Goal: Task Accomplishment & Management: Complete application form

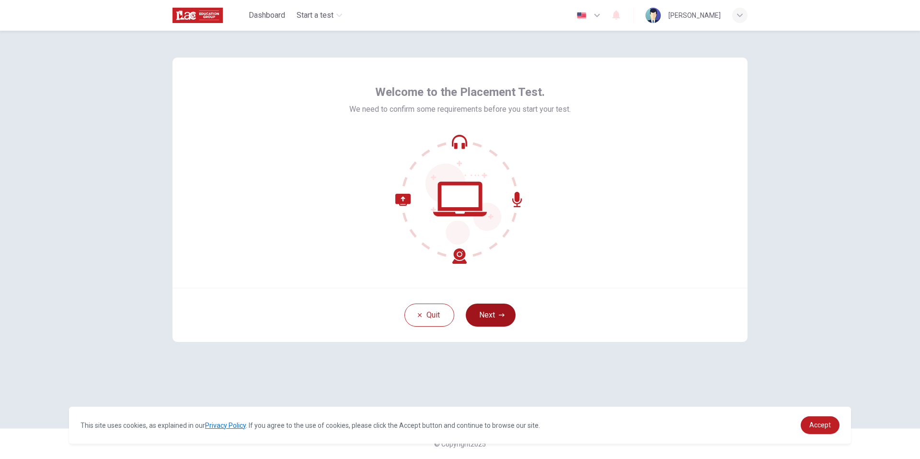
click at [501, 309] on button "Next" at bounding box center [491, 314] width 50 height 23
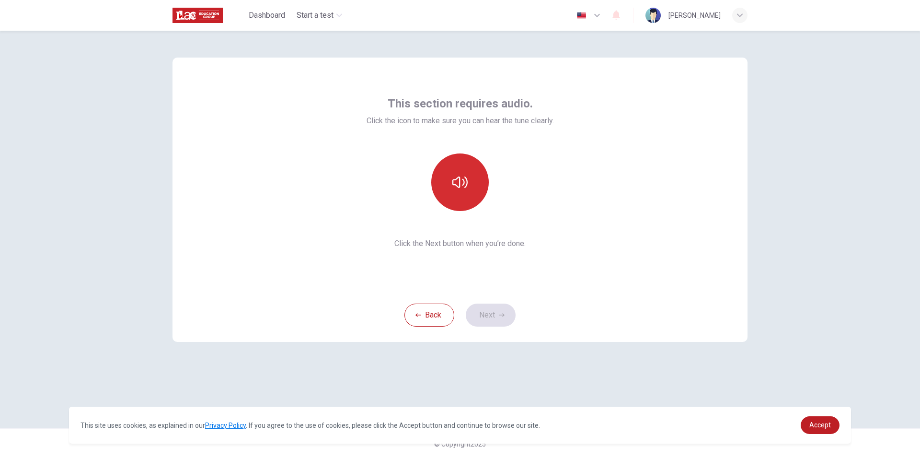
click at [456, 192] on button "button" at bounding box center [460, 182] width 58 height 58
click at [508, 306] on button "Next" at bounding box center [491, 314] width 50 height 23
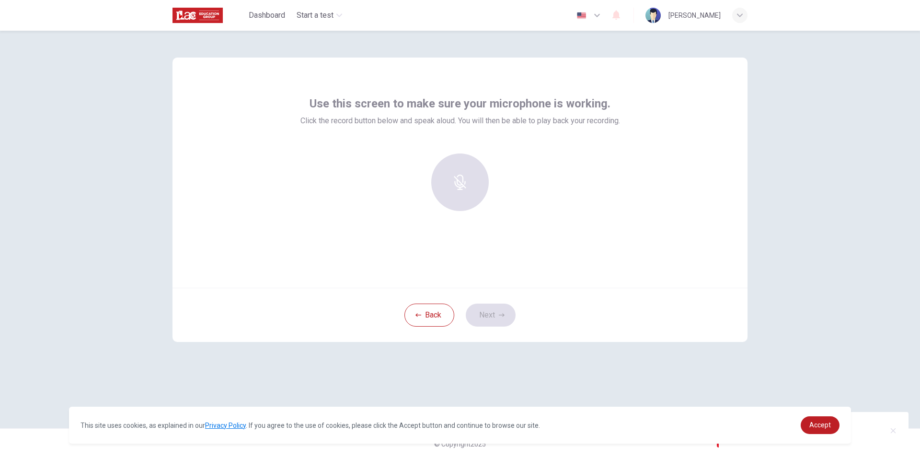
click at [459, 196] on div at bounding box center [460, 182] width 104 height 58
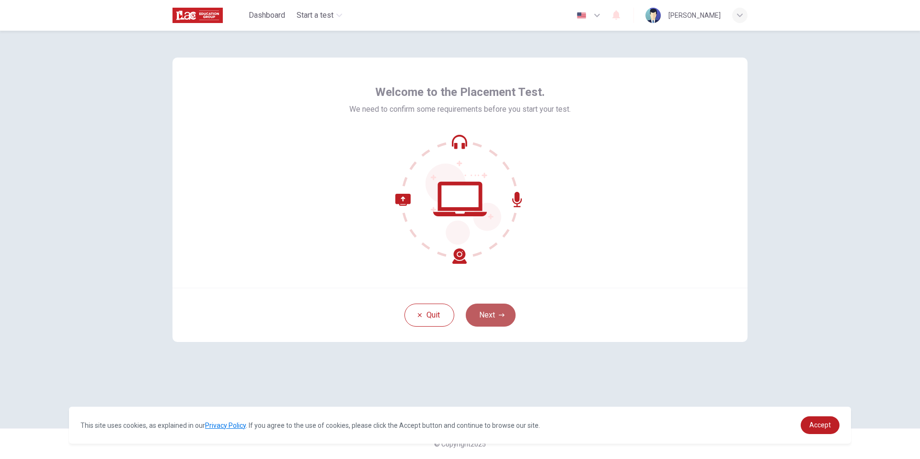
click at [515, 315] on button "Next" at bounding box center [491, 314] width 50 height 23
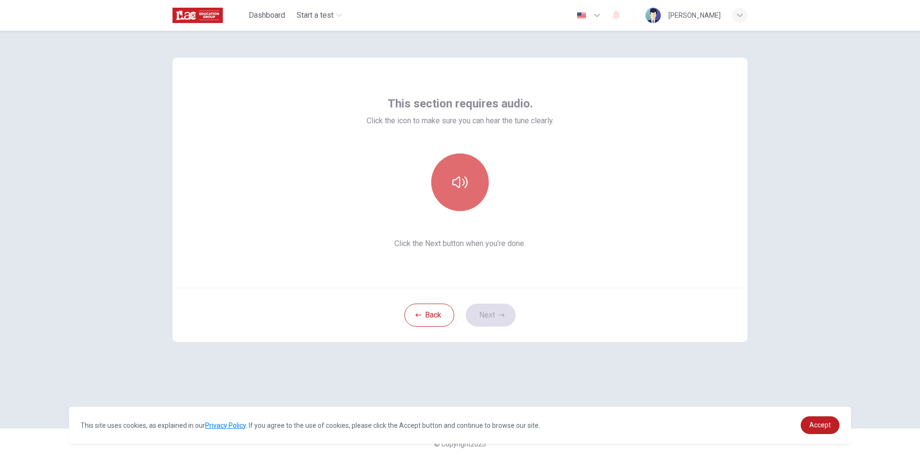
click at [467, 184] on icon "button" at bounding box center [459, 182] width 15 height 12
click at [500, 309] on button "Next" at bounding box center [491, 314] width 50 height 23
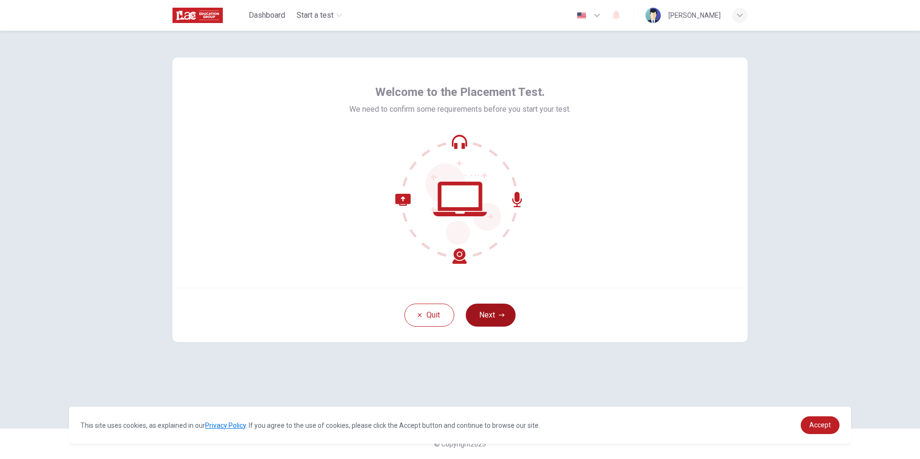
click at [507, 316] on button "Next" at bounding box center [491, 314] width 50 height 23
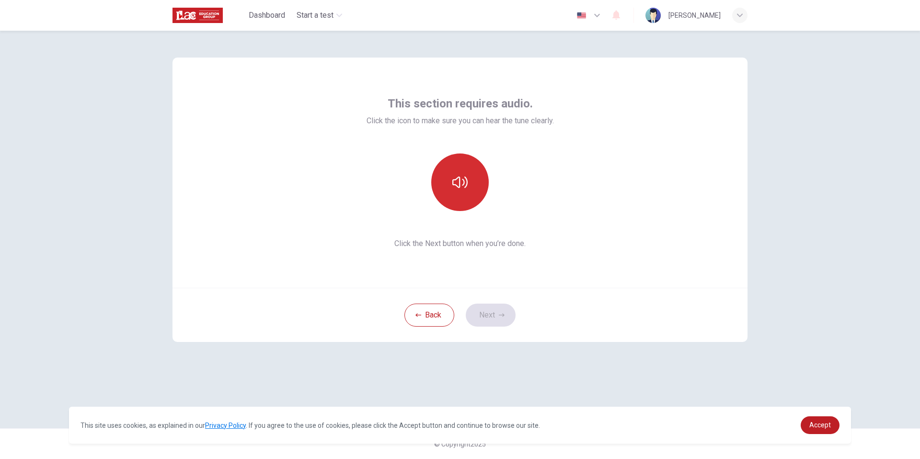
click at [469, 204] on button "button" at bounding box center [460, 182] width 58 height 58
click at [503, 317] on icon "button" at bounding box center [502, 315] width 6 height 6
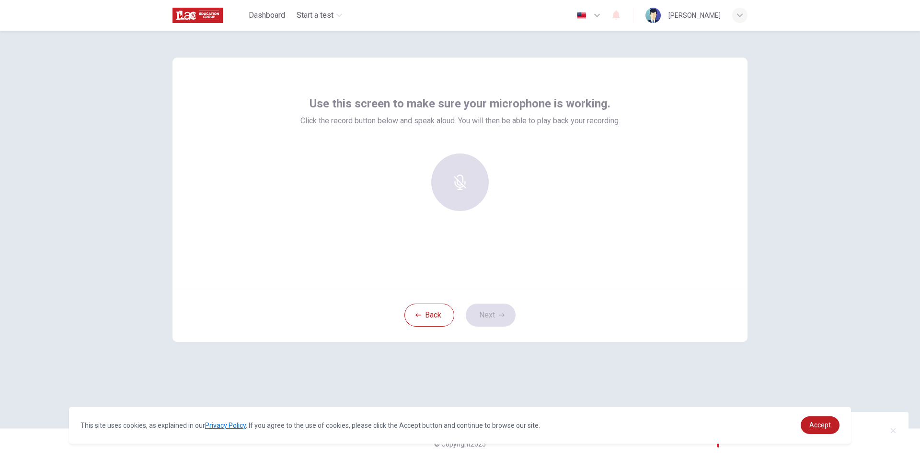
click at [464, 187] on div at bounding box center [460, 182] width 104 height 58
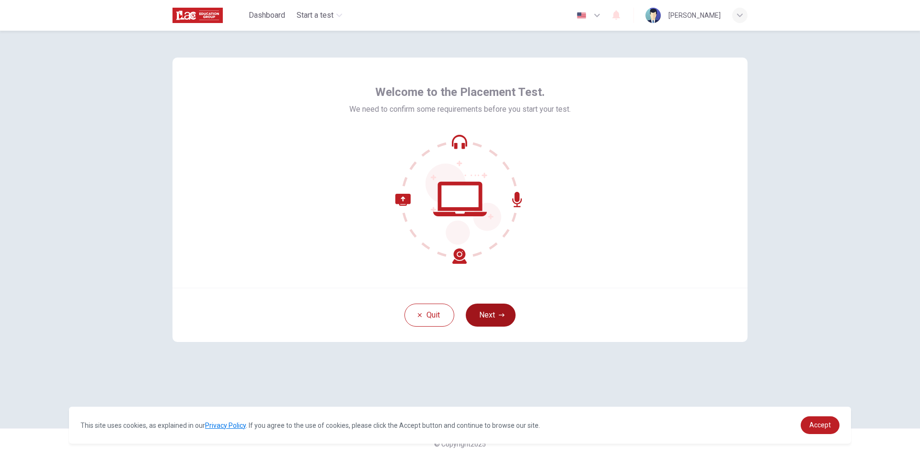
click at [472, 314] on button "Next" at bounding box center [491, 314] width 50 height 23
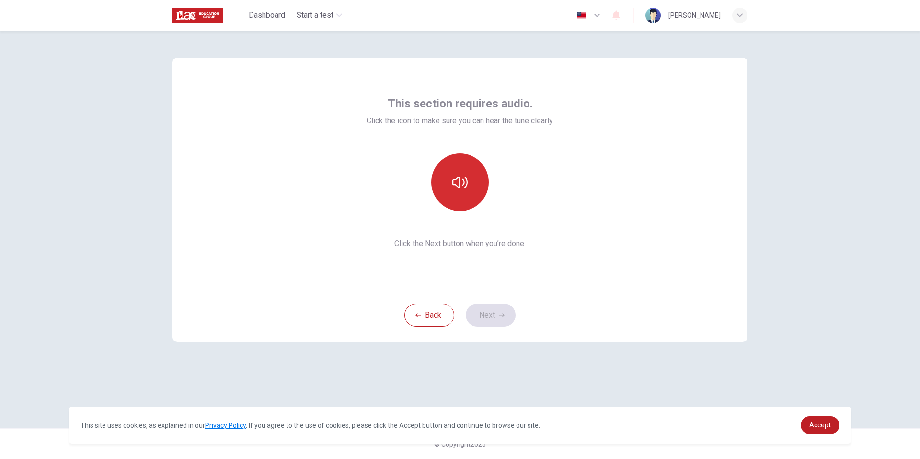
click at [460, 194] on button "button" at bounding box center [460, 182] width 58 height 58
click at [502, 315] on icon "button" at bounding box center [502, 315] width 6 height 6
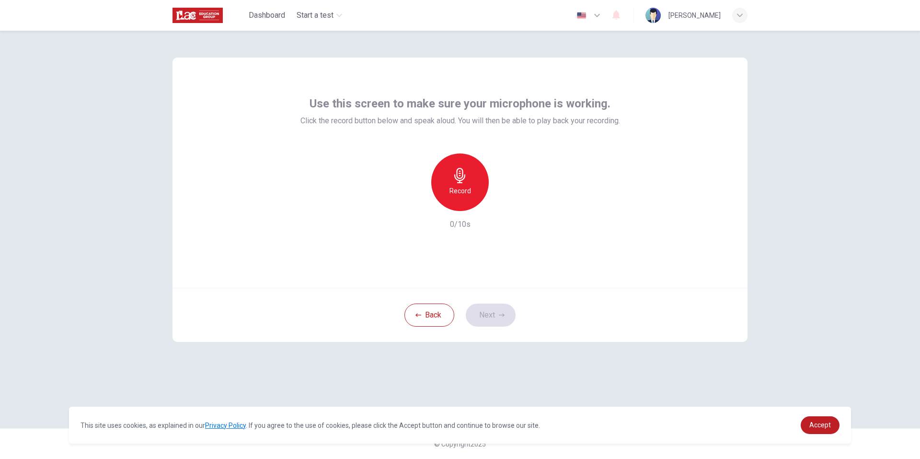
click at [463, 185] on h6 "Record" at bounding box center [460, 191] width 22 height 12
click at [473, 184] on div "Stop" at bounding box center [460, 182] width 58 height 58
click at [506, 203] on icon "button" at bounding box center [505, 203] width 4 height 6
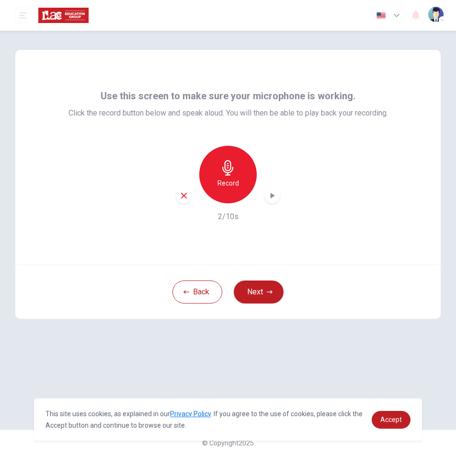
click at [269, 200] on icon "button" at bounding box center [272, 196] width 10 height 10
click at [272, 198] on icon "button" at bounding box center [273, 196] width 4 height 6
click at [184, 198] on icon "button" at bounding box center [184, 196] width 6 height 6
click at [229, 189] on h6 "Record" at bounding box center [229, 183] width 22 height 12
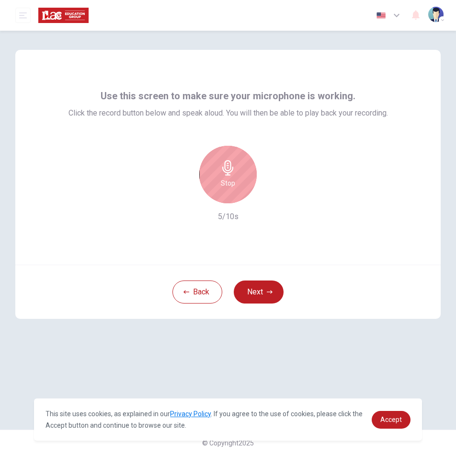
click at [238, 182] on div "Stop" at bounding box center [228, 175] width 58 height 58
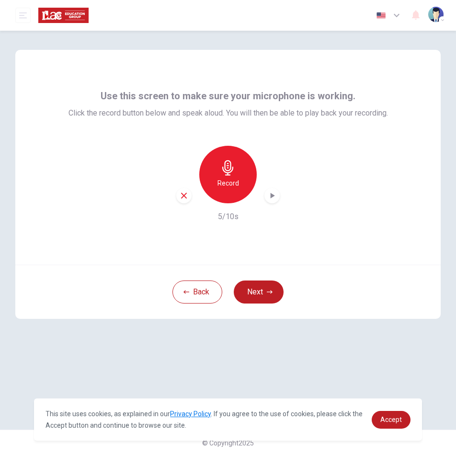
click at [268, 200] on icon "button" at bounding box center [272, 196] width 10 height 10
click at [274, 200] on icon "button" at bounding box center [272, 196] width 10 height 10
click at [224, 189] on h6 "Record" at bounding box center [229, 183] width 22 height 12
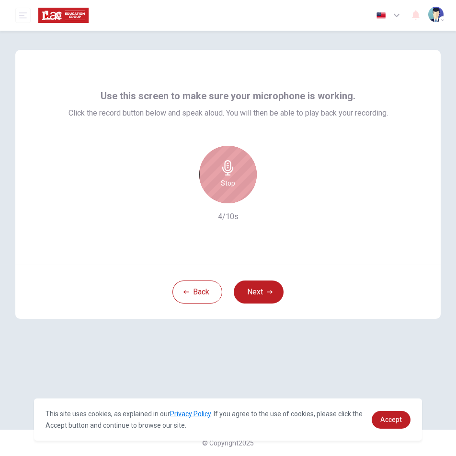
click at [250, 173] on div "Stop" at bounding box center [228, 175] width 58 height 58
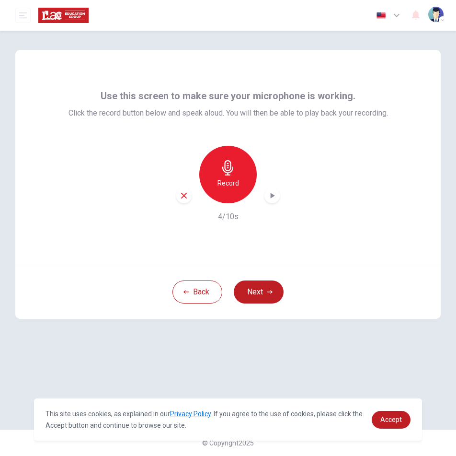
click at [273, 198] on icon "button" at bounding box center [273, 196] width 4 height 6
click at [234, 175] on icon "button" at bounding box center [227, 167] width 15 height 15
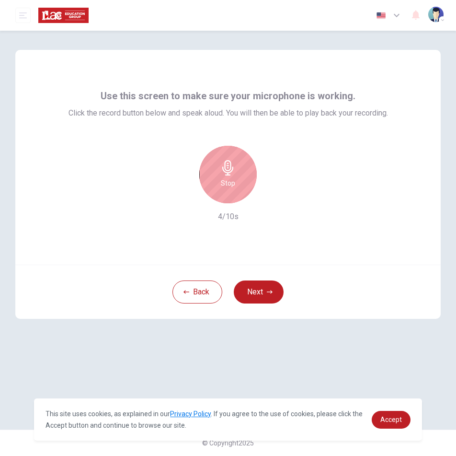
click at [239, 186] on div "Stop" at bounding box center [228, 175] width 58 height 58
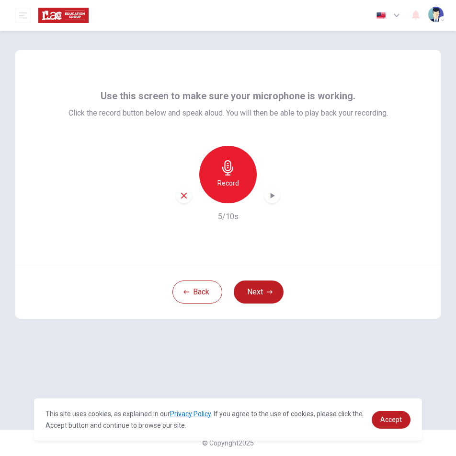
click at [276, 200] on icon "button" at bounding box center [272, 196] width 10 height 10
click at [242, 184] on div "Record" at bounding box center [228, 175] width 58 height 58
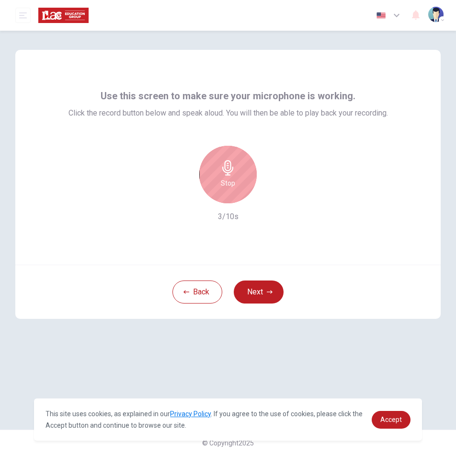
click at [248, 171] on div "Stop" at bounding box center [228, 175] width 58 height 58
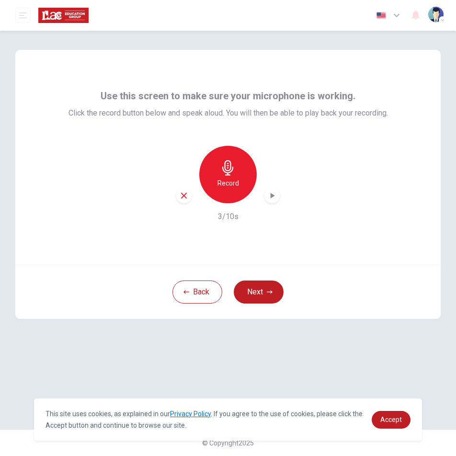
click at [274, 200] on icon "button" at bounding box center [272, 196] width 10 height 10
click at [201, 289] on button "Back" at bounding box center [198, 291] width 50 height 23
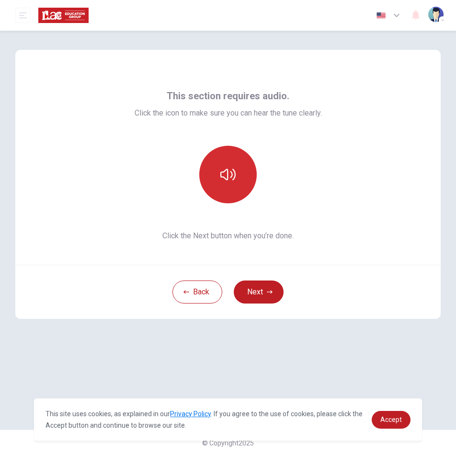
click at [227, 163] on button "button" at bounding box center [228, 175] width 58 height 58
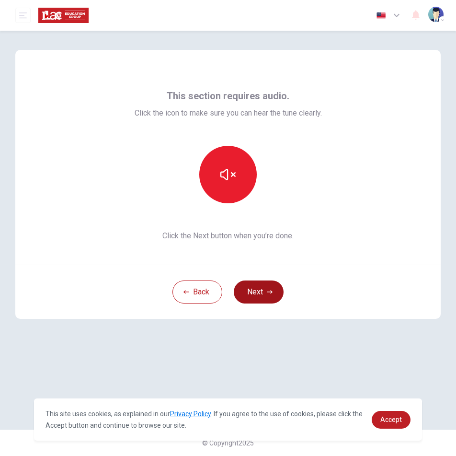
click at [263, 283] on button "Next" at bounding box center [259, 291] width 50 height 23
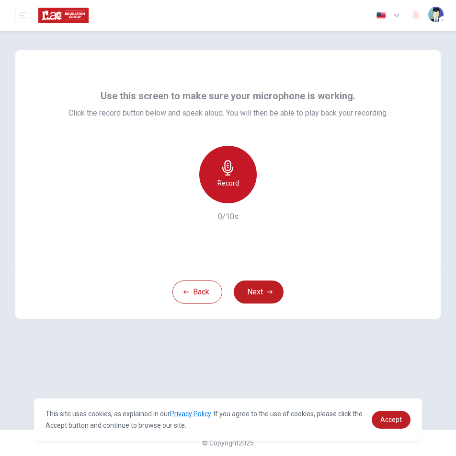
click at [229, 175] on icon "button" at bounding box center [227, 167] width 15 height 15
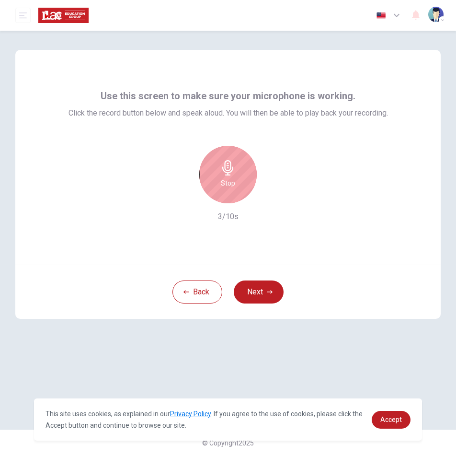
click at [246, 190] on div "Stop" at bounding box center [228, 175] width 58 height 58
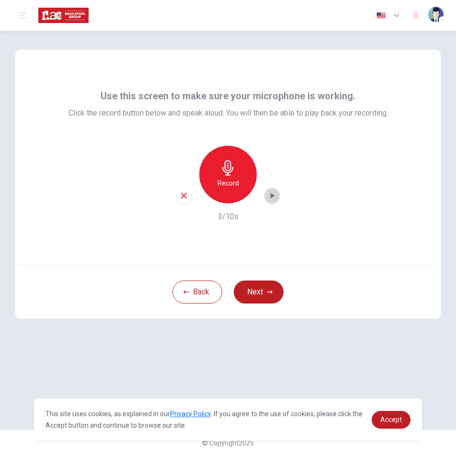
click at [271, 198] on icon "button" at bounding box center [273, 196] width 4 height 6
click at [182, 203] on div "button" at bounding box center [183, 195] width 15 height 15
click at [228, 175] on icon "button" at bounding box center [227, 167] width 15 height 15
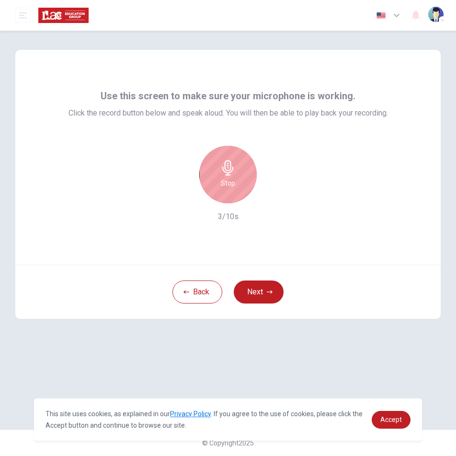
click at [232, 175] on icon "button" at bounding box center [227, 167] width 15 height 15
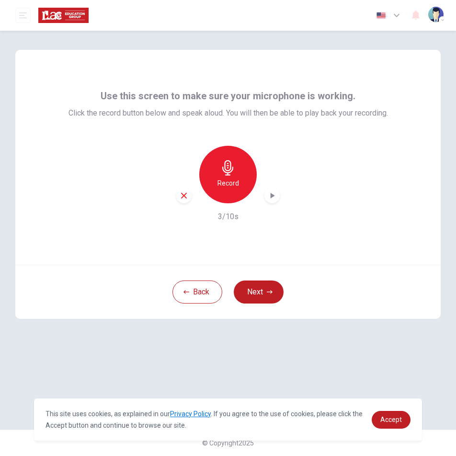
click at [271, 200] on icon "button" at bounding box center [272, 196] width 10 height 10
click at [273, 199] on icon "button" at bounding box center [272, 195] width 7 height 7
click at [189, 203] on div "button" at bounding box center [183, 195] width 15 height 15
click at [271, 291] on icon "button" at bounding box center [270, 292] width 6 height 6
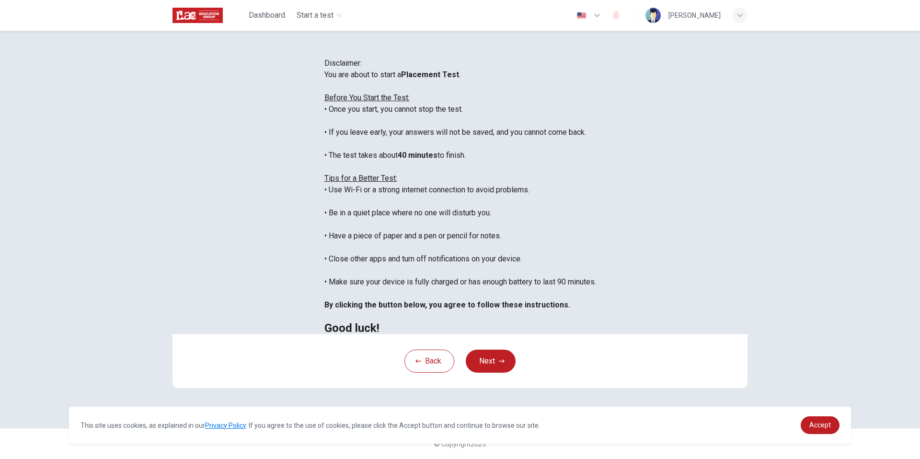
scroll to position [74, 0]
drag, startPoint x: 329, startPoint y: 134, endPoint x: 376, endPoint y: 136, distance: 46.5
click at [376, 136] on div "You are about to start a Placement Test . Before You Start the Test: • Once you…" at bounding box center [460, 201] width 272 height 265
click at [440, 127] on div "You are about to start a Placement Test . Before You Start the Test: • Once you…" at bounding box center [460, 201] width 272 height 265
click at [489, 370] on button "Next" at bounding box center [491, 360] width 50 height 23
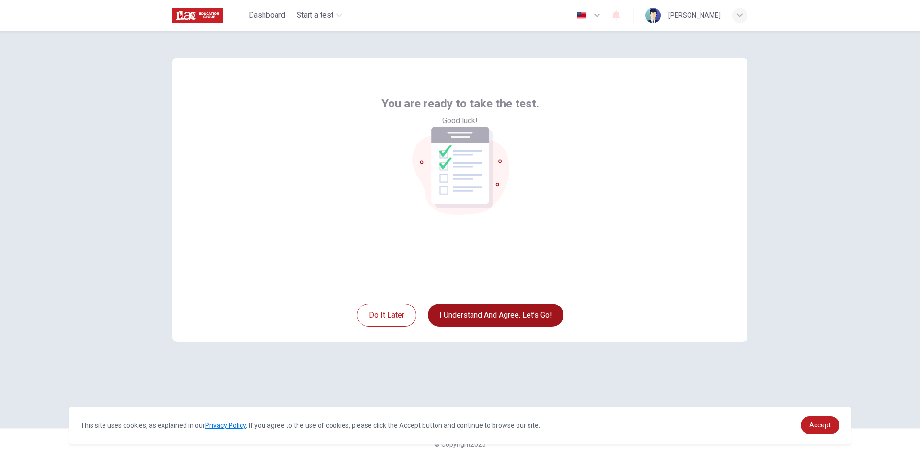
scroll to position [0, 0]
click at [506, 311] on button "I understand and agree. Let’s go!" at bounding box center [496, 314] width 136 height 23
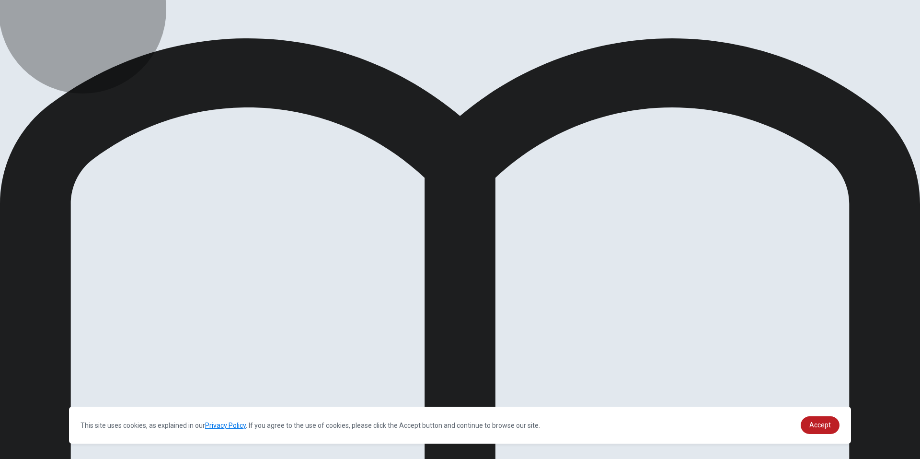
drag, startPoint x: 461, startPoint y: 216, endPoint x: 466, endPoint y: 214, distance: 5.2
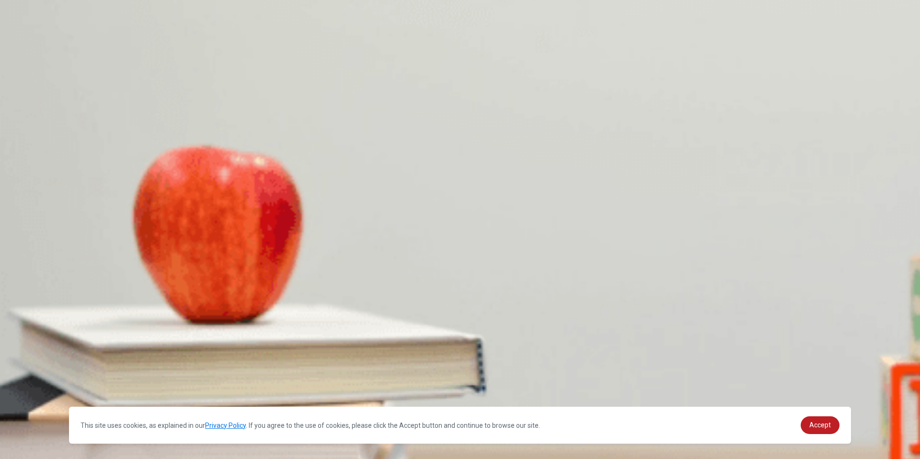
drag, startPoint x: 205, startPoint y: 136, endPoint x: 221, endPoint y: 141, distance: 16.7
drag, startPoint x: 204, startPoint y: 134, endPoint x: 198, endPoint y: 138, distance: 7.5
drag, startPoint x: 206, startPoint y: 137, endPoint x: 164, endPoint y: 138, distance: 41.7
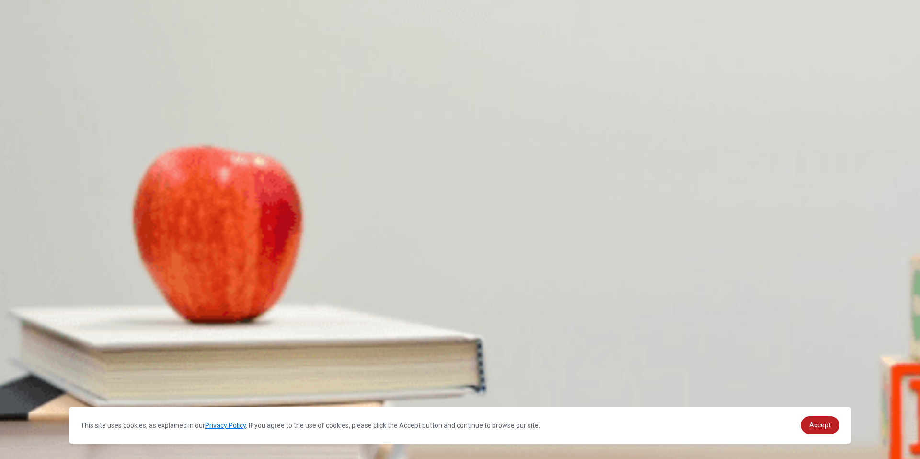
drag, startPoint x: 208, startPoint y: 137, endPoint x: 448, endPoint y: 131, distance: 239.2
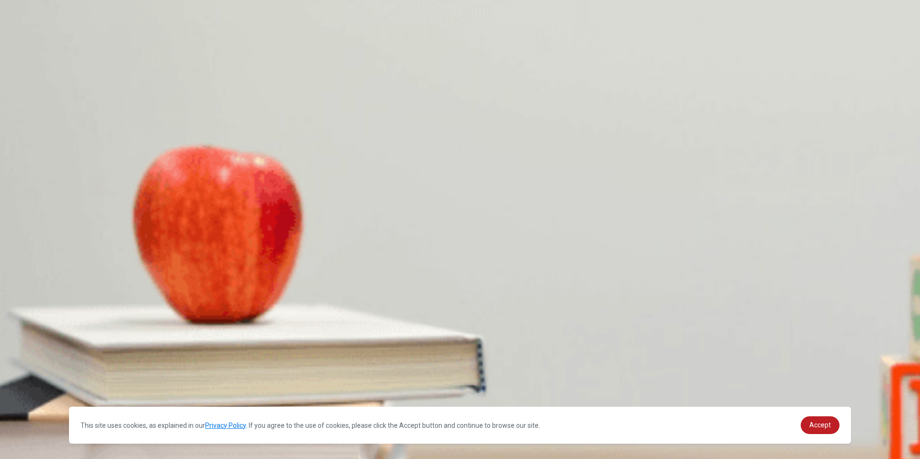
scroll to position [383, 0]
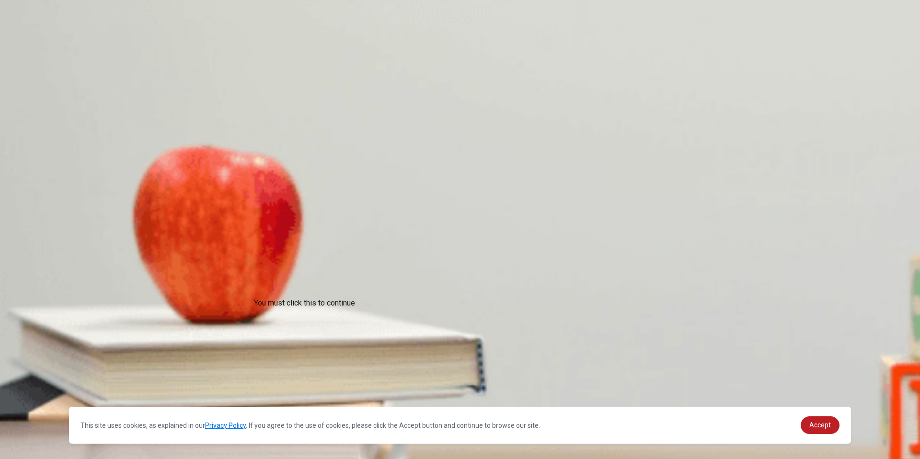
click at [354, 309] on div "You must click this to continue" at bounding box center [304, 303] width 101 height 12
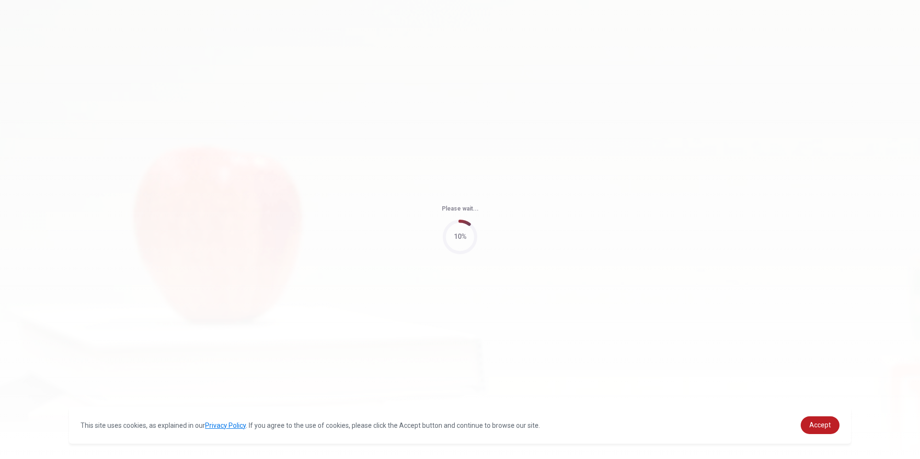
type input "59"
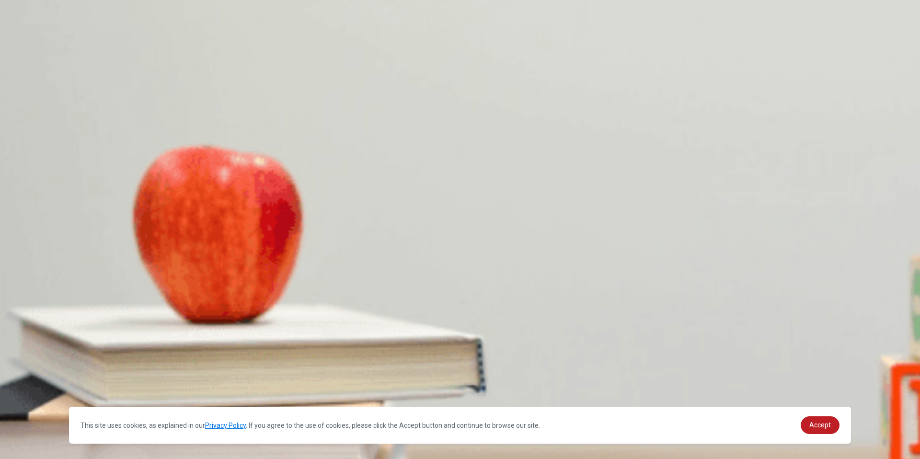
scroll to position [0, 0]
drag, startPoint x: 219, startPoint y: 135, endPoint x: 301, endPoint y: 140, distance: 82.1
drag, startPoint x: 426, startPoint y: 98, endPoint x: 594, endPoint y: 93, distance: 168.3
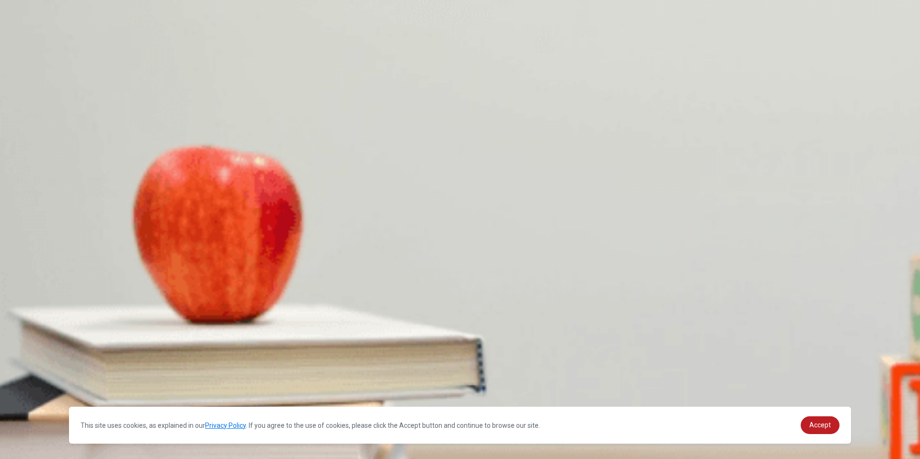
scroll to position [894, 0]
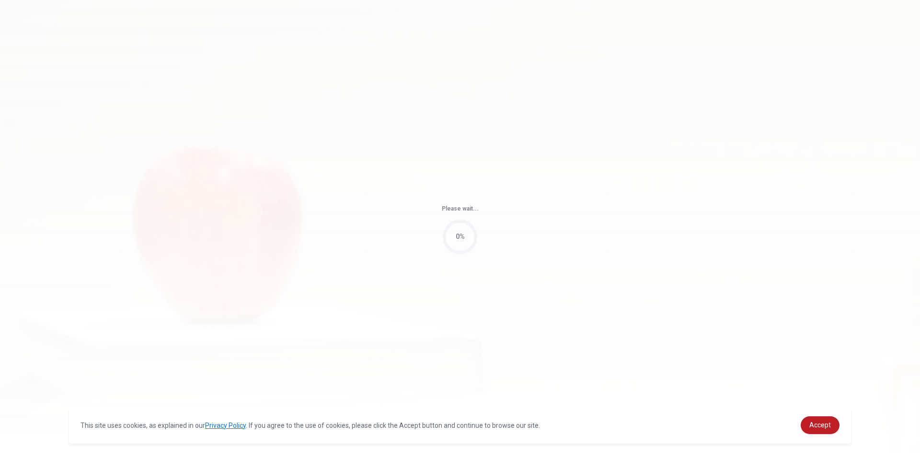
type input "54"
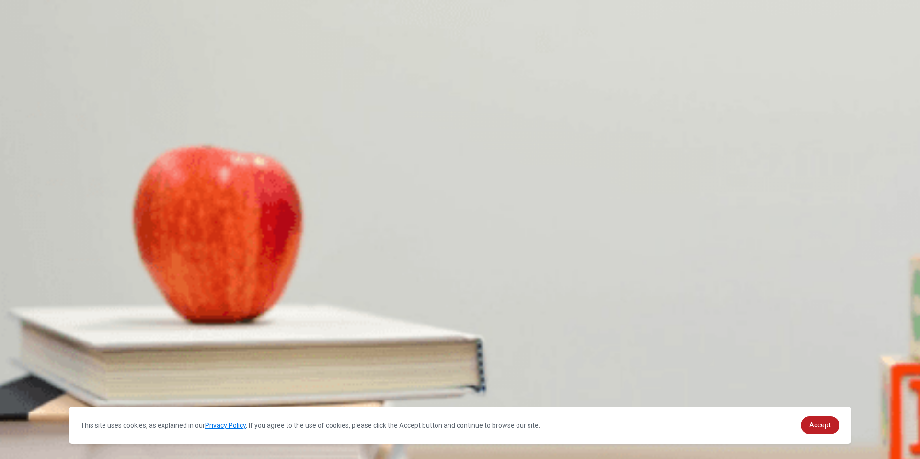
scroll to position [894, 0]
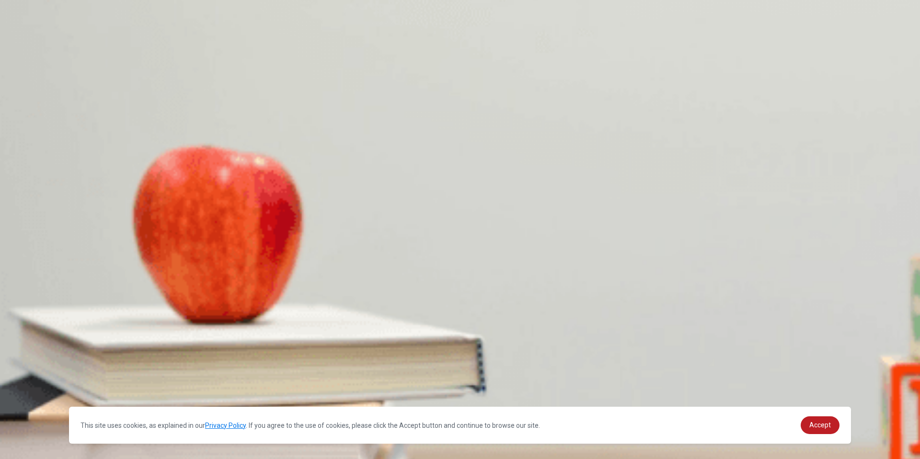
drag, startPoint x: 296, startPoint y: 139, endPoint x: 322, endPoint y: 144, distance: 26.4
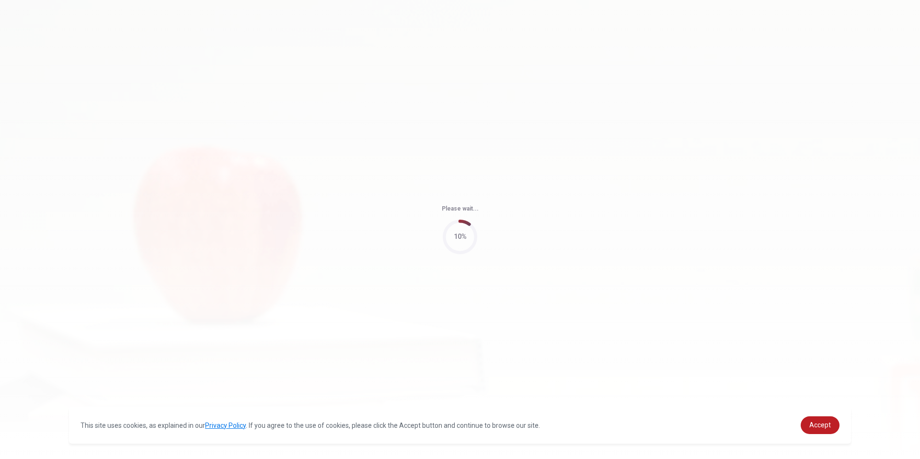
type input "71"
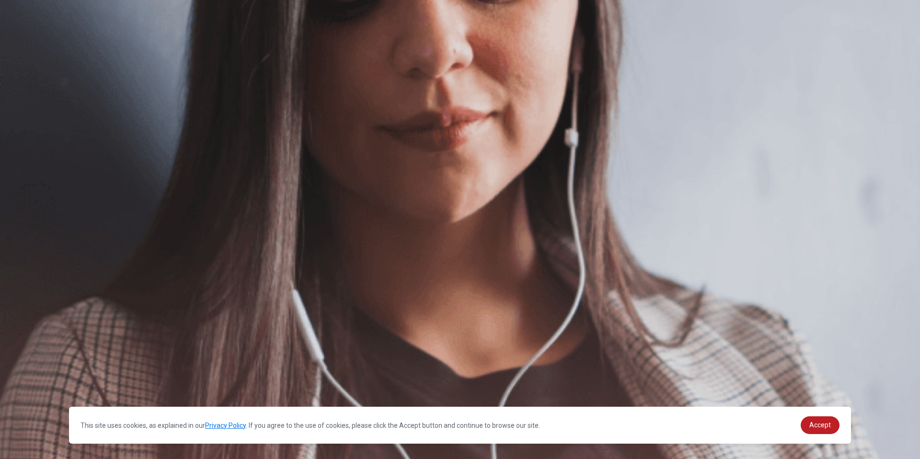
scroll to position [59, 0]
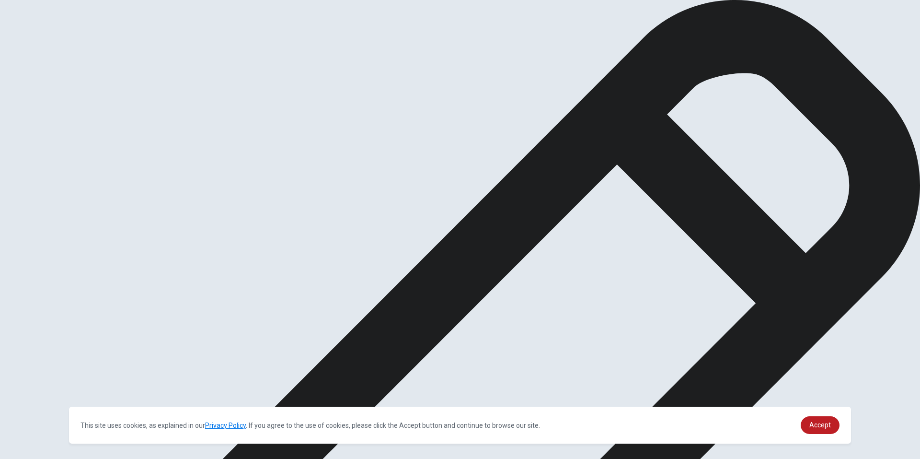
type textarea "w"
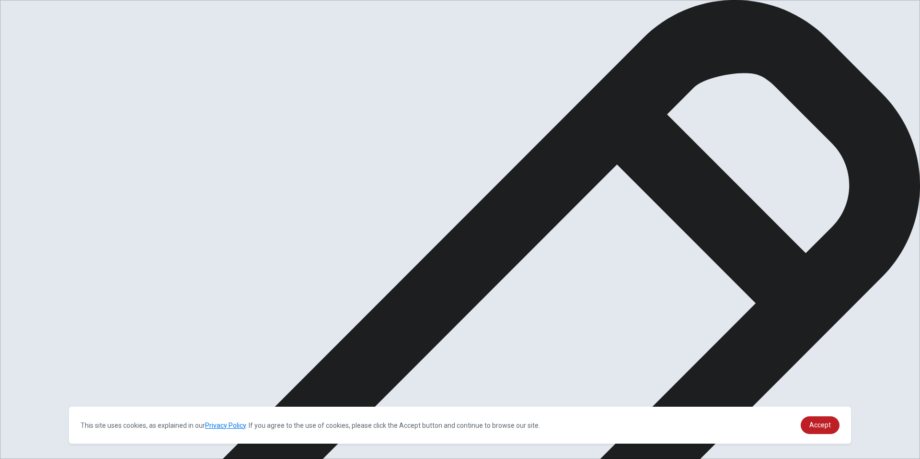
drag, startPoint x: 538, startPoint y: 173, endPoint x: 551, endPoint y: 177, distance: 14.1
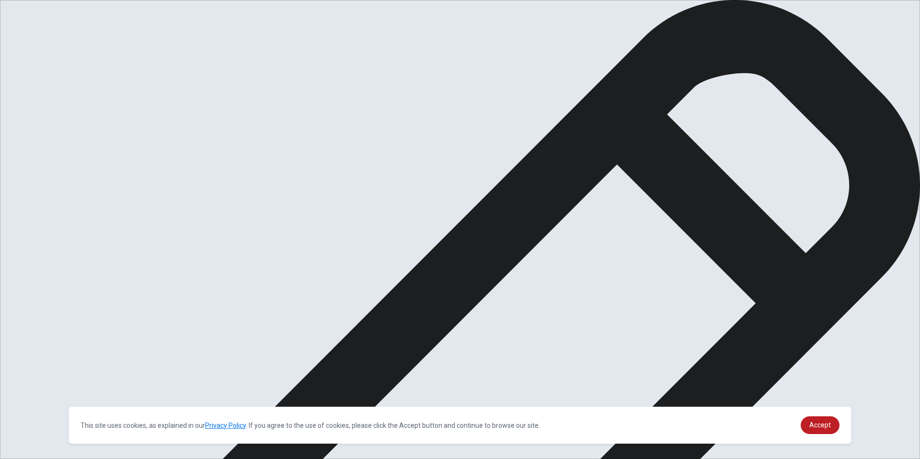
type textarea "When I was in korea, iI felt that making friends is really confusing. Cause mee…"
